Goal: Information Seeking & Learning: Check status

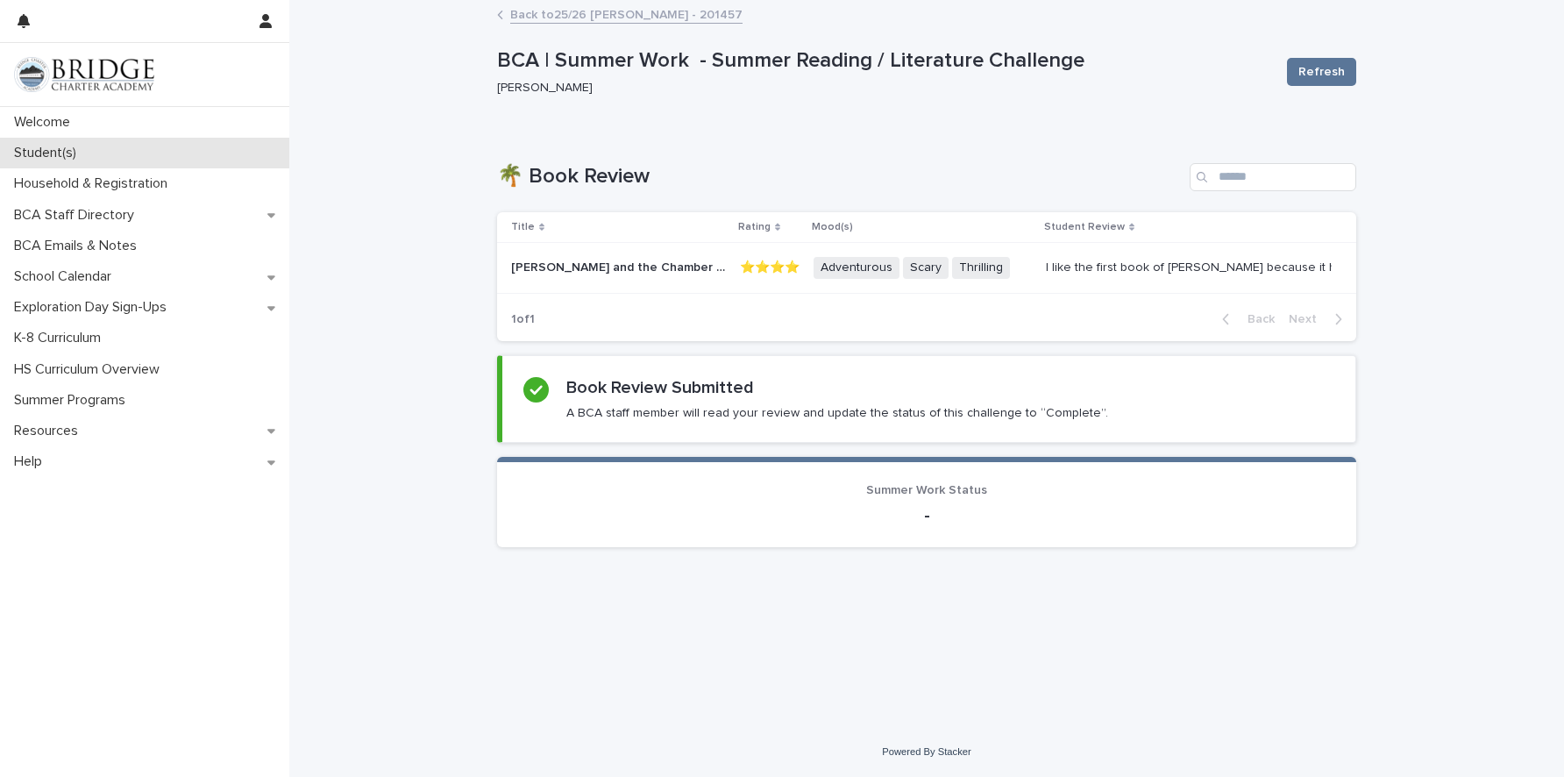
click at [47, 150] on p "Student(s)" at bounding box center [48, 153] width 83 height 17
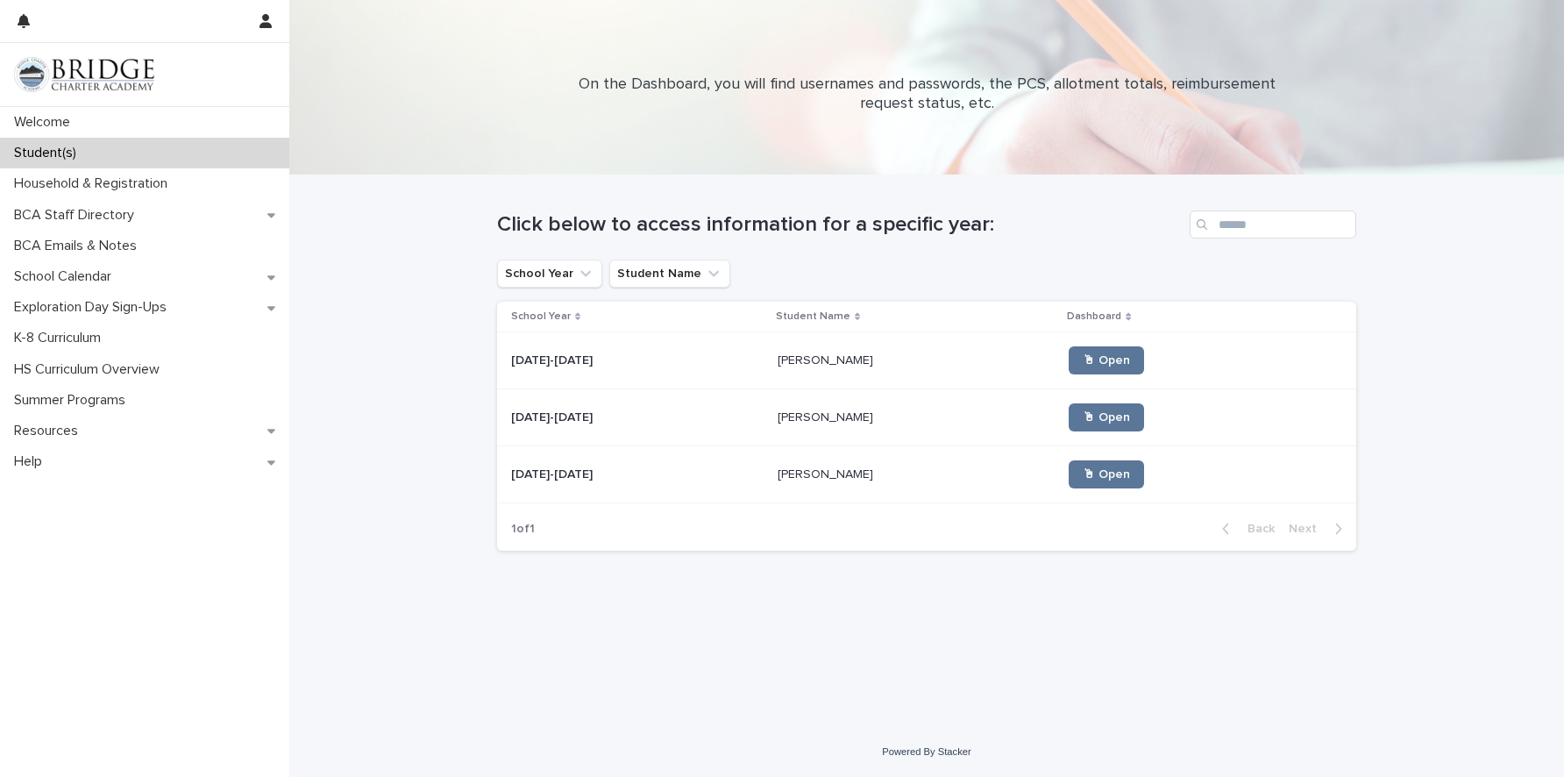
click at [727, 473] on p at bounding box center [637, 474] width 252 height 15
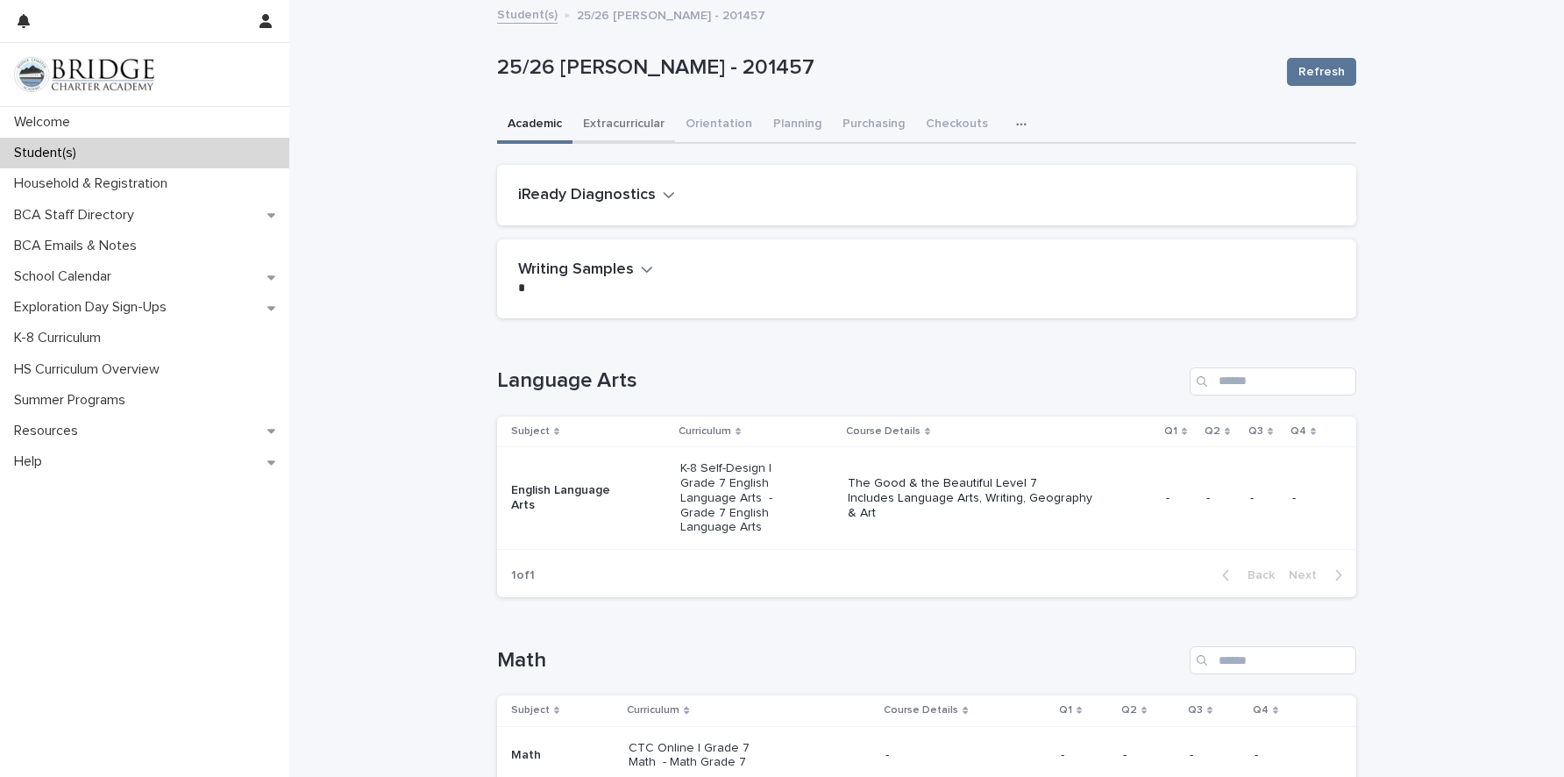
click at [606, 126] on button "Extracurricular" at bounding box center [623, 125] width 103 height 37
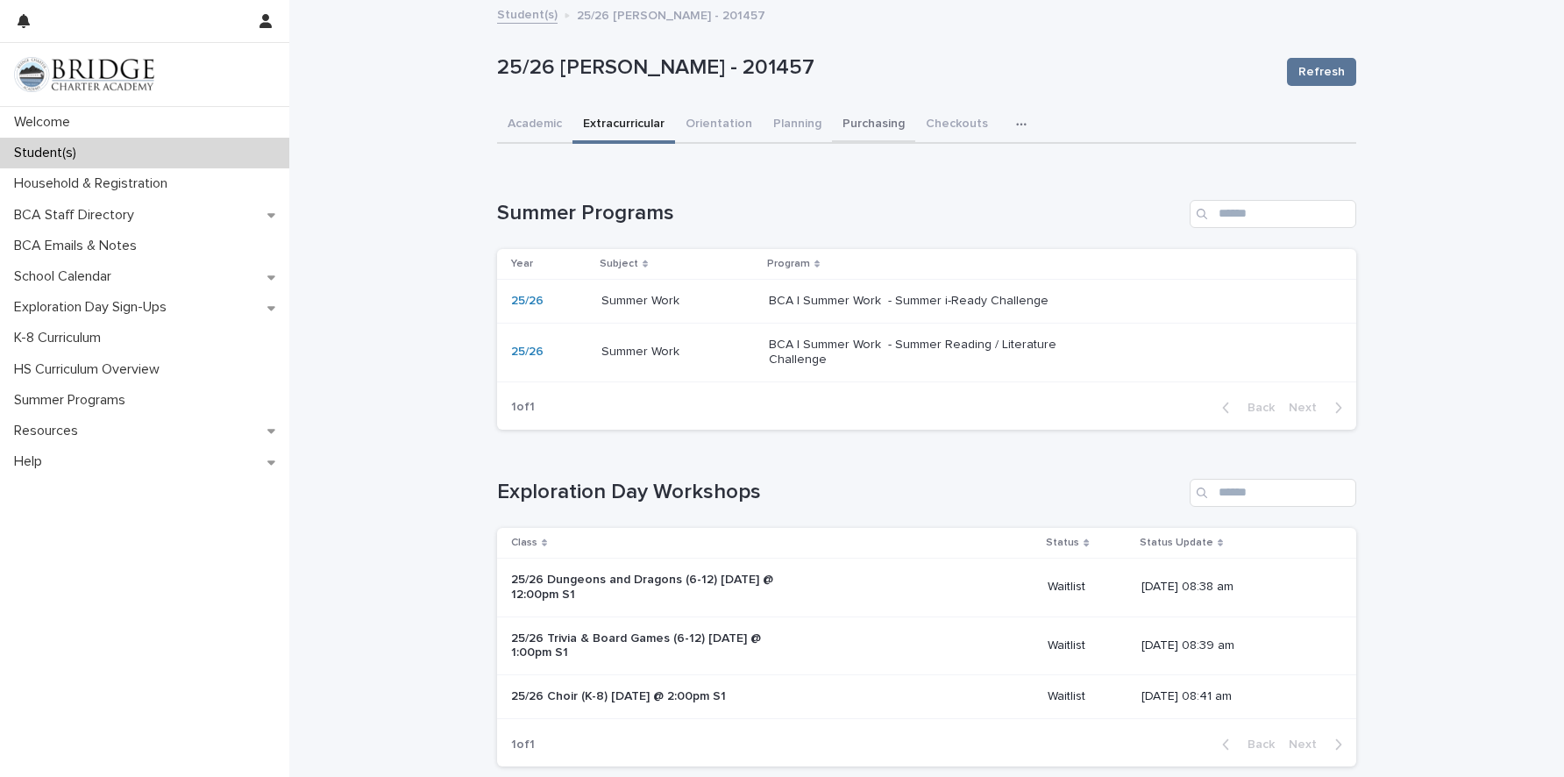
click at [854, 127] on button "Purchasing" at bounding box center [873, 125] width 83 height 37
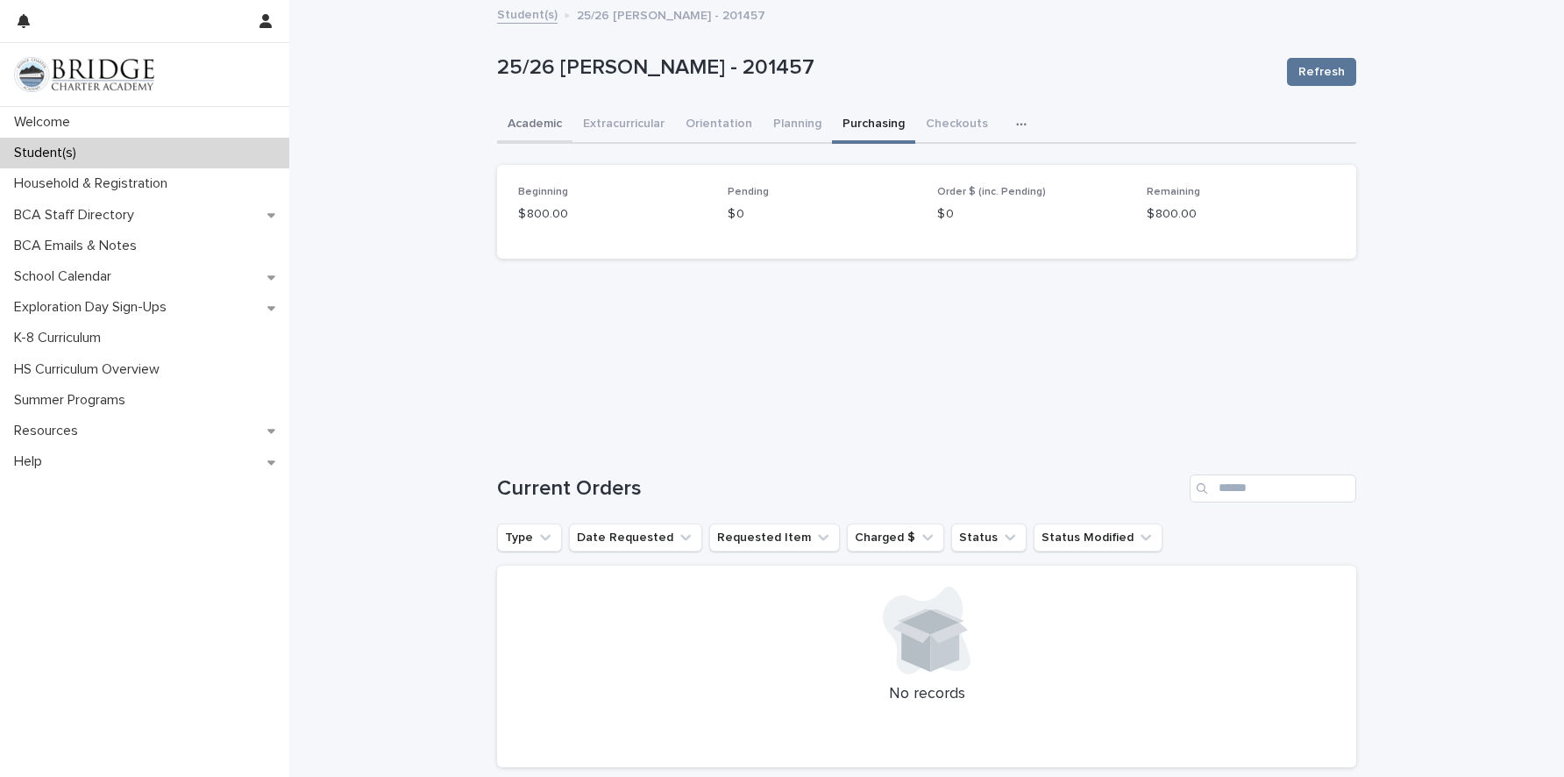
click at [521, 127] on button "Academic" at bounding box center [534, 125] width 75 height 37
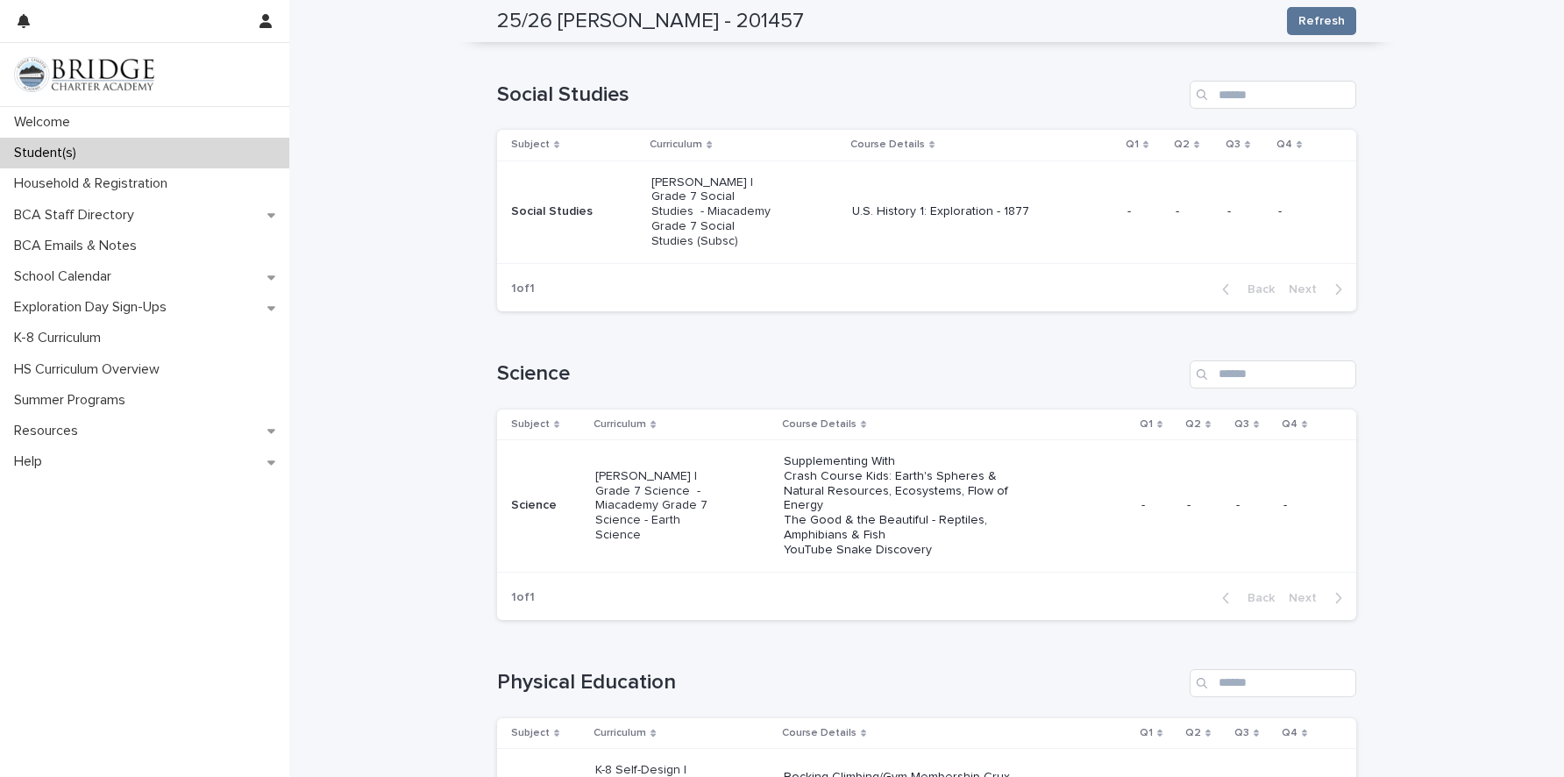
scroll to position [931, 0]
